Goal: Navigation & Orientation: Find specific page/section

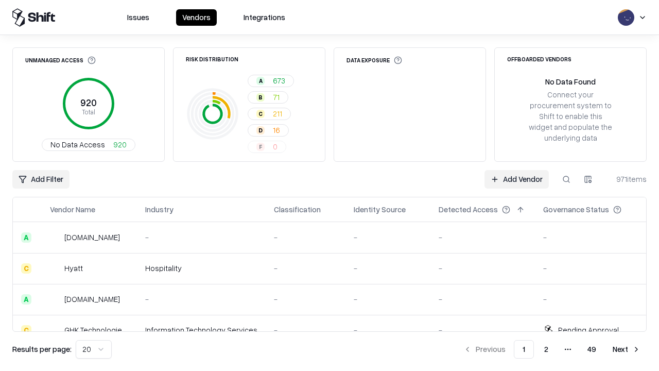
click at [94, 349] on html "Issues Vendors Integrations Unmanaged Access 920 Total No Data Access 920 Risk …" at bounding box center [329, 185] width 659 height 371
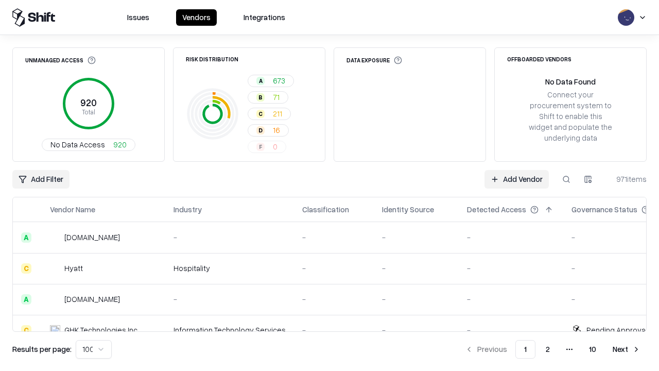
click at [626, 349] on button "Next" at bounding box center [626, 349] width 40 height 19
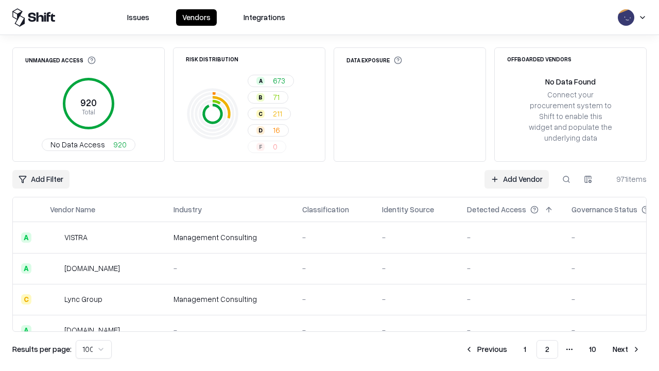
click at [626, 349] on button "Next" at bounding box center [626, 349] width 40 height 19
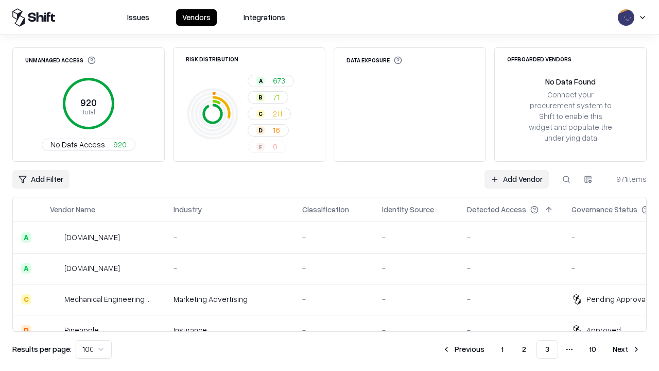
click at [626, 349] on button "Next" at bounding box center [626, 349] width 40 height 19
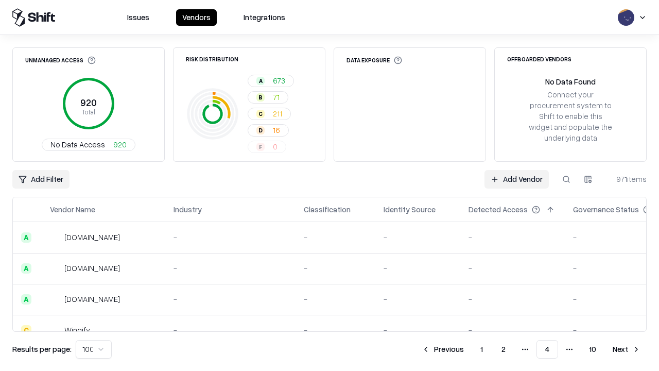
click at [626, 349] on button "Next" at bounding box center [626, 349] width 40 height 19
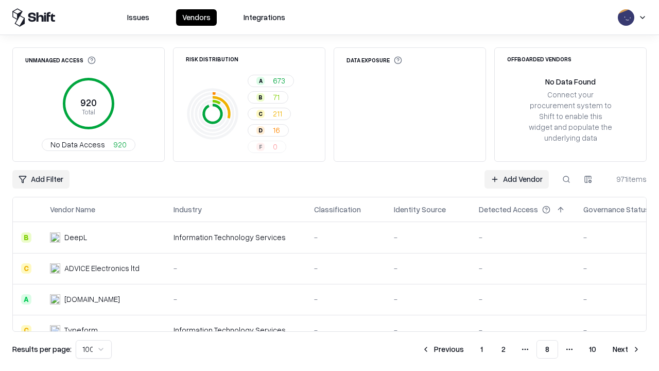
click at [626, 349] on button "Next" at bounding box center [626, 349] width 40 height 19
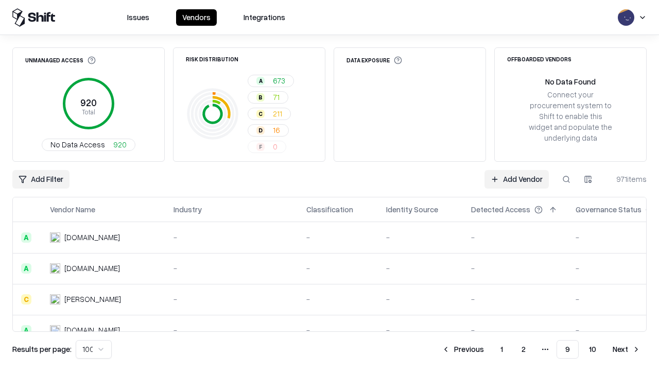
click at [626, 349] on button "Next" at bounding box center [626, 349] width 40 height 19
click at [486, 349] on button "Previous" at bounding box center [486, 349] width 55 height 19
click at [463, 349] on button "Previous" at bounding box center [462, 349] width 55 height 19
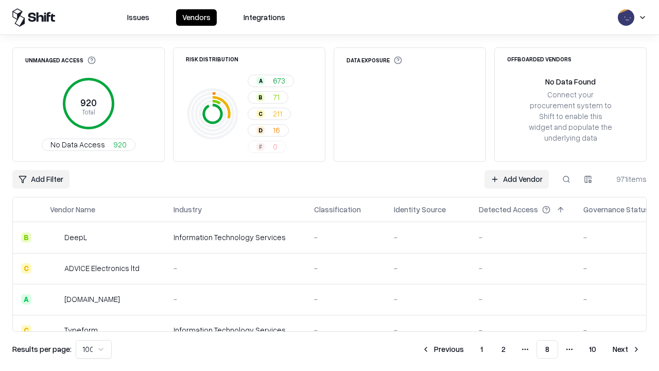
click at [443, 349] on button "Previous" at bounding box center [442, 349] width 55 height 19
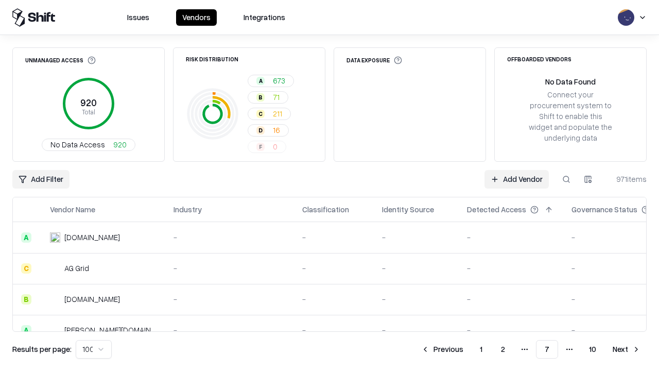
click at [442, 349] on button "Previous" at bounding box center [442, 349] width 55 height 19
click at [443, 349] on button "Previous" at bounding box center [442, 349] width 55 height 19
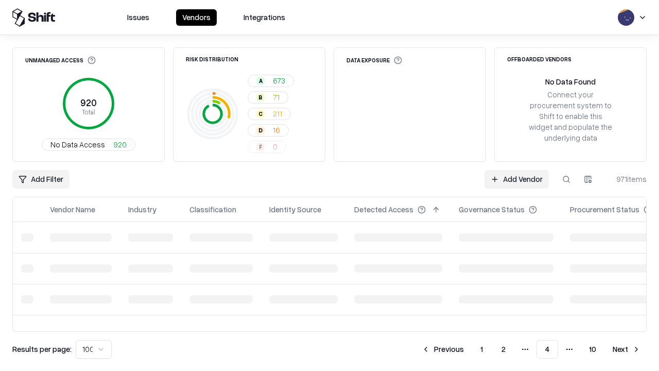
click at [443, 349] on button "Previous" at bounding box center [442, 349] width 55 height 19
